Goal: Transaction & Acquisition: Purchase product/service

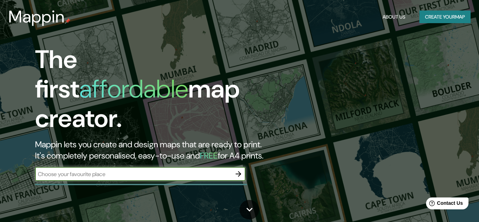
scroll to position [1, 0]
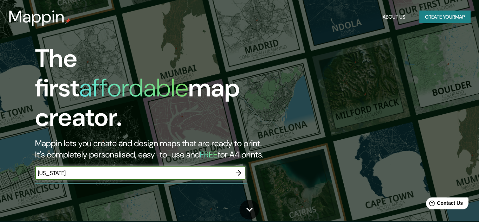
type input "[US_STATE]"
click at [240, 169] on icon "button" at bounding box center [238, 173] width 8 height 8
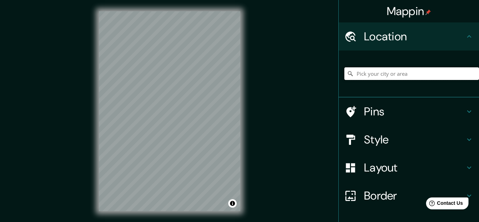
click at [404, 75] on input "Pick your city or area" at bounding box center [411, 73] width 135 height 13
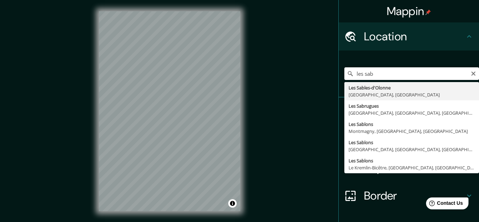
type input "Les Sables-d'[GEOGRAPHIC_DATA], [GEOGRAPHIC_DATA], [GEOGRAPHIC_DATA]"
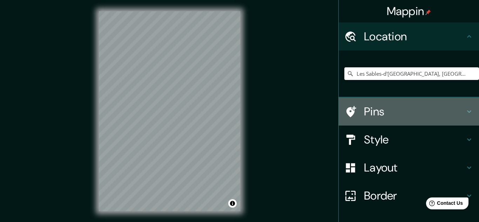
click at [388, 111] on h4 "Pins" at bounding box center [414, 111] width 101 height 14
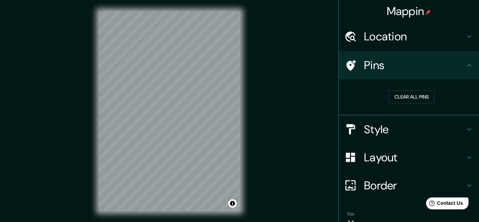
click at [364, 66] on h4 "Pins" at bounding box center [414, 65] width 101 height 14
click at [422, 98] on button "Clear all pins" at bounding box center [412, 96] width 46 height 13
click at [411, 30] on h4 "Location" at bounding box center [414, 36] width 101 height 14
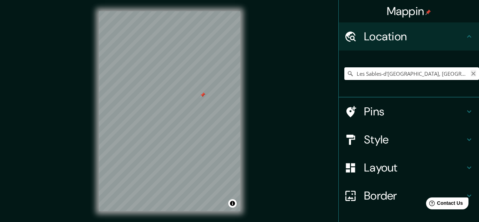
click at [472, 72] on icon "Clear" at bounding box center [473, 73] width 4 height 4
click at [387, 109] on h4 "Pins" at bounding box center [414, 111] width 101 height 14
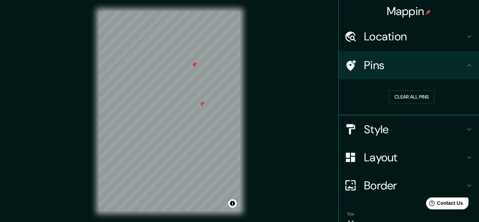
click at [194, 64] on div at bounding box center [194, 65] width 6 height 6
drag, startPoint x: 195, startPoint y: 64, endPoint x: 218, endPoint y: 84, distance: 30.4
click at [226, 84] on div at bounding box center [229, 87] width 6 height 6
click at [416, 96] on button "Clear all pins" at bounding box center [412, 96] width 46 height 13
click at [379, 40] on h4 "Location" at bounding box center [414, 36] width 101 height 14
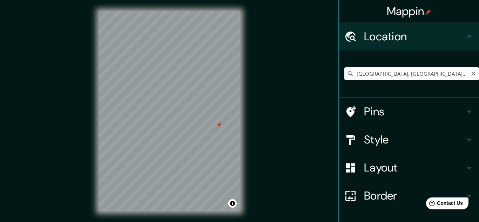
click at [386, 76] on input "[GEOGRAPHIC_DATA], [GEOGRAPHIC_DATA], [GEOGRAPHIC_DATA], [GEOGRAPHIC_DATA]" at bounding box center [411, 73] width 135 height 13
click at [476, 73] on input "[GEOGRAPHIC_DATA], [GEOGRAPHIC_DATA], [GEOGRAPHIC_DATA], [GEOGRAPHIC_DATA]" at bounding box center [411, 73] width 135 height 13
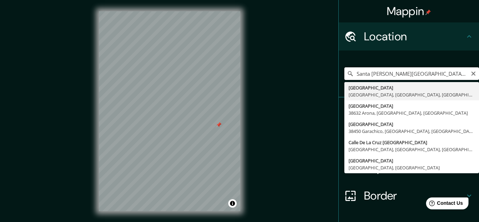
type input "Santa [PERSON_NAME][GEOGRAPHIC_DATA], [GEOGRAPHIC_DATA]"
